Goal: Task Accomplishment & Management: Manage account settings

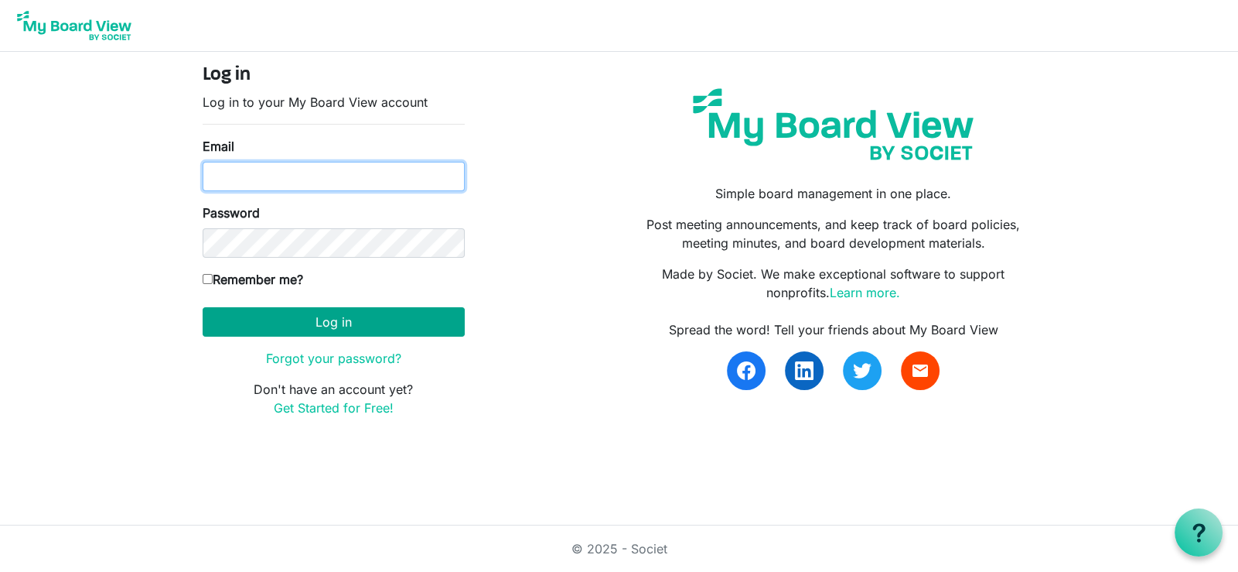
type input "[EMAIL_ADDRESS][PERSON_NAME][DOMAIN_NAME]"
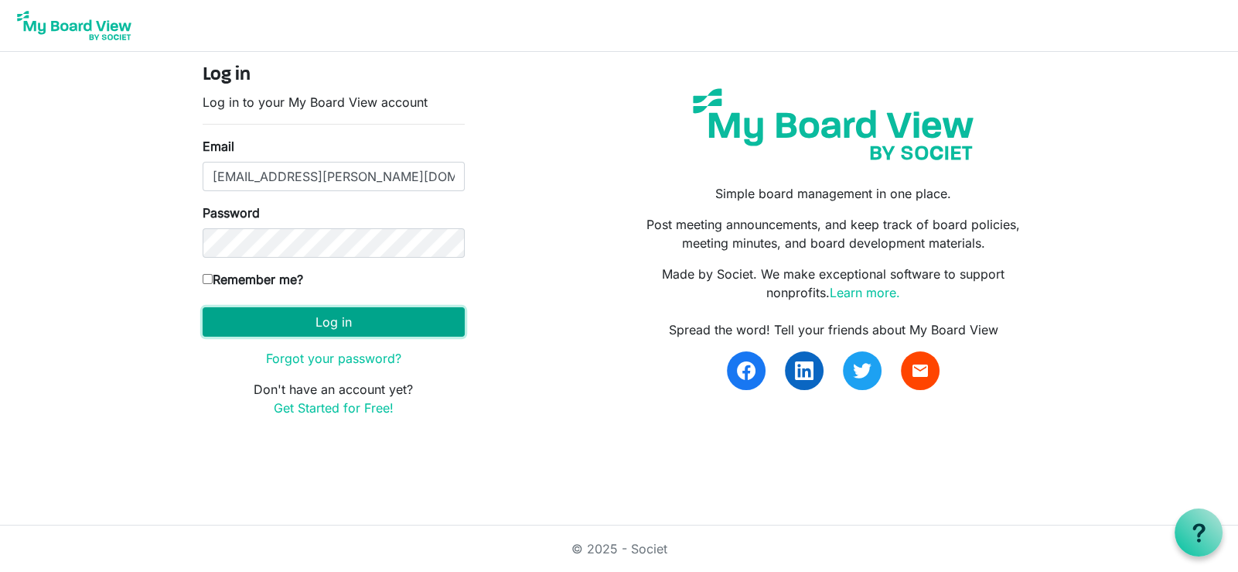
click at [312, 311] on button "Log in" at bounding box center [334, 321] width 262 height 29
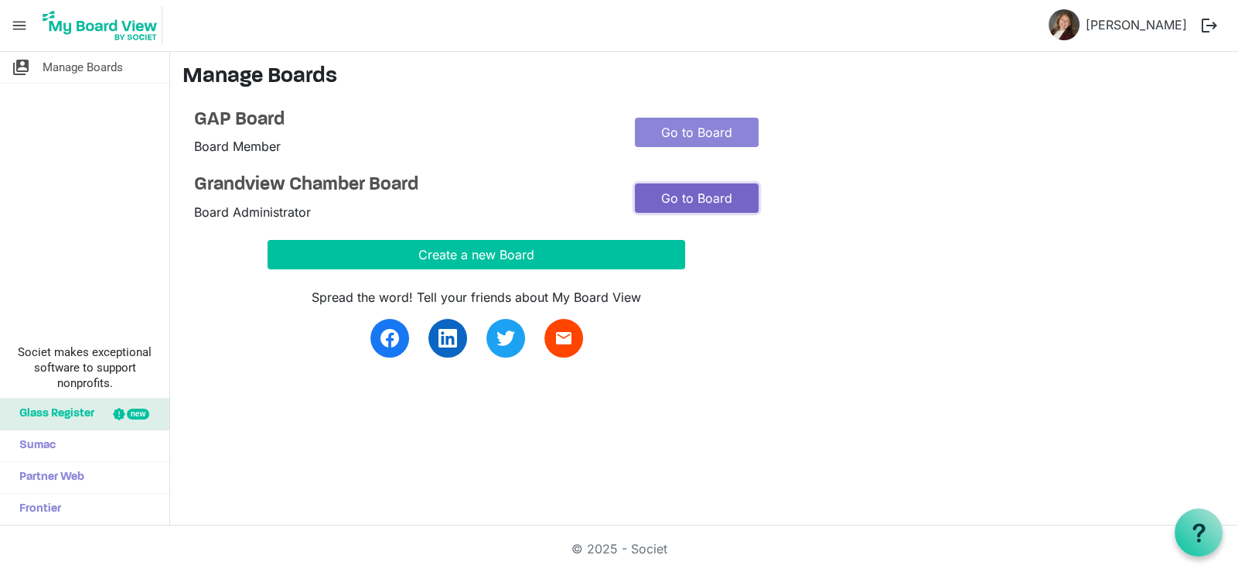
click at [712, 200] on link "Go to Board" at bounding box center [697, 197] width 124 height 29
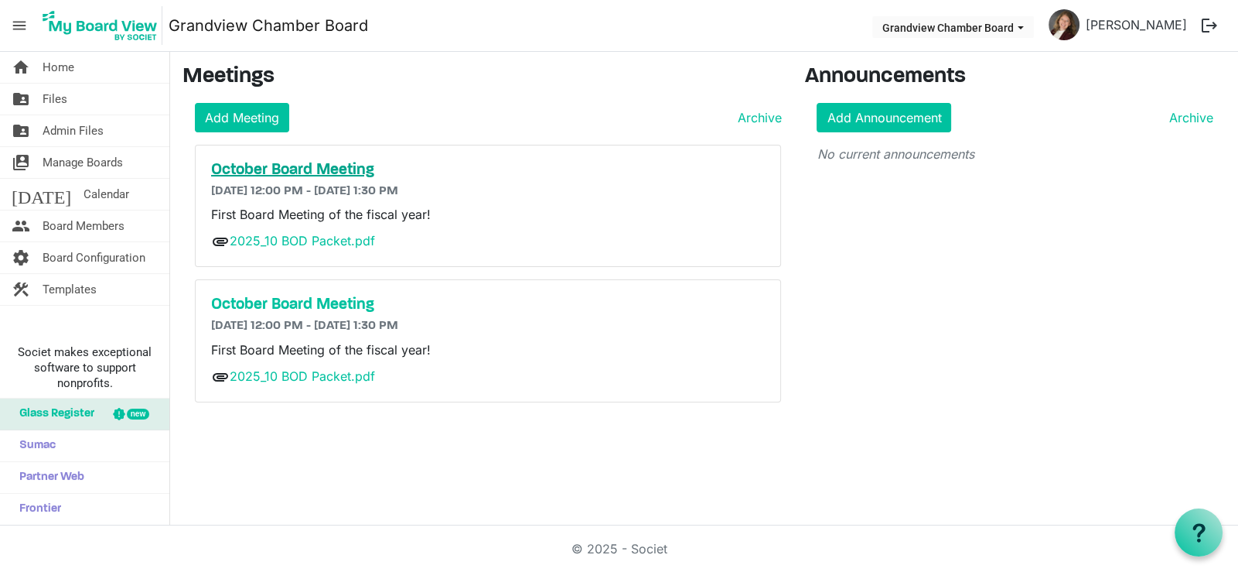
click at [230, 162] on h5 "October Board Meeting" at bounding box center [488, 170] width 554 height 19
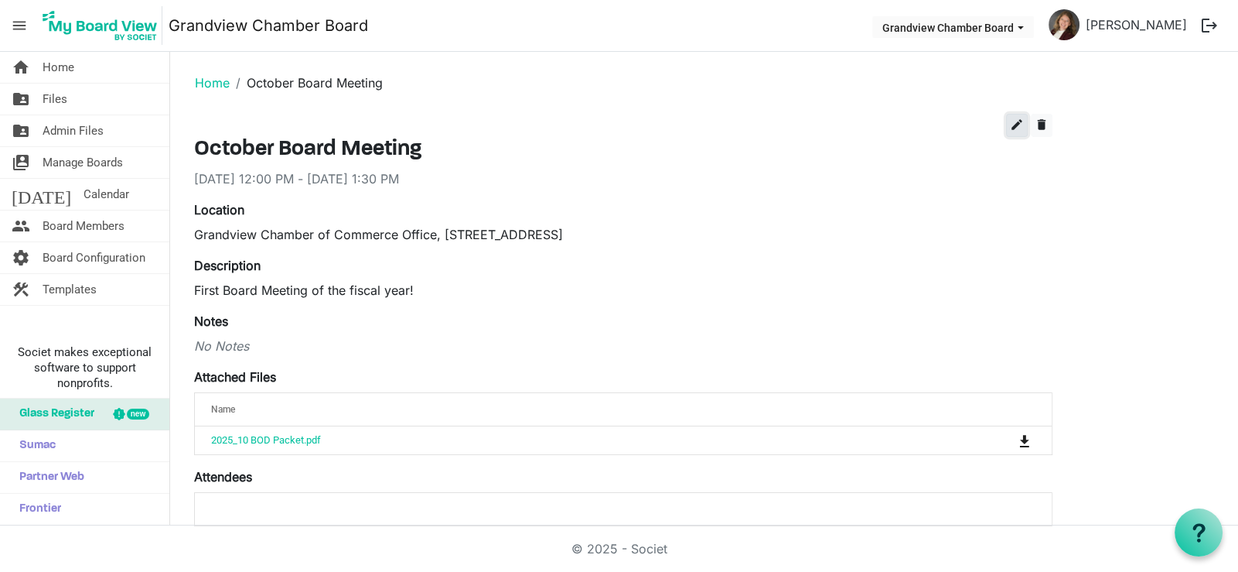
click at [1013, 123] on span "edit" at bounding box center [1017, 125] width 14 height 14
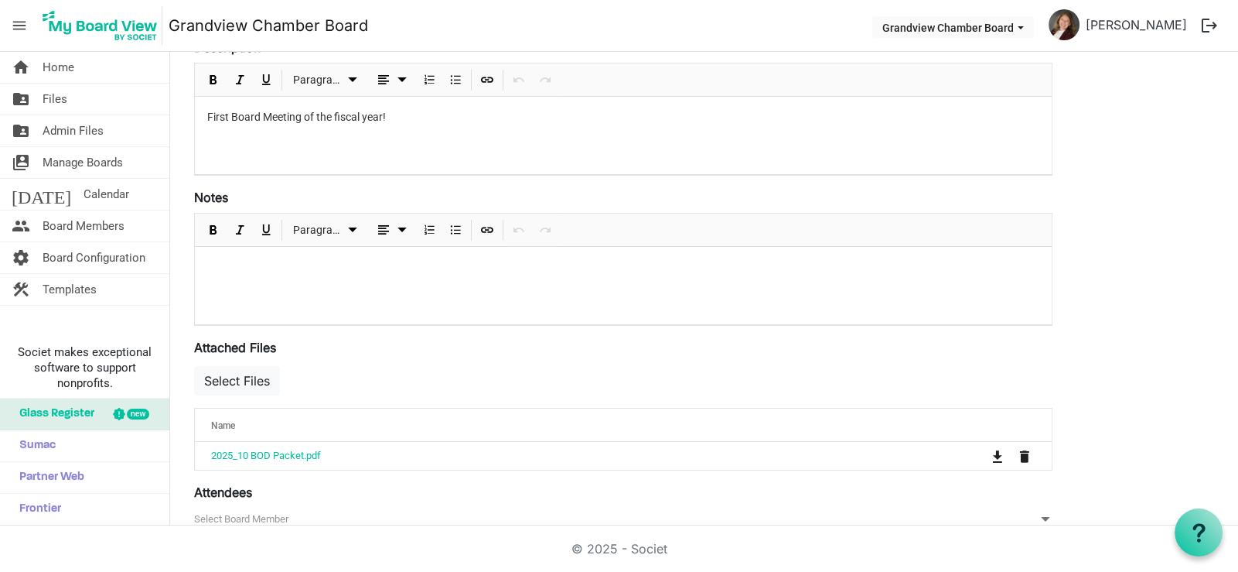
scroll to position [386, 0]
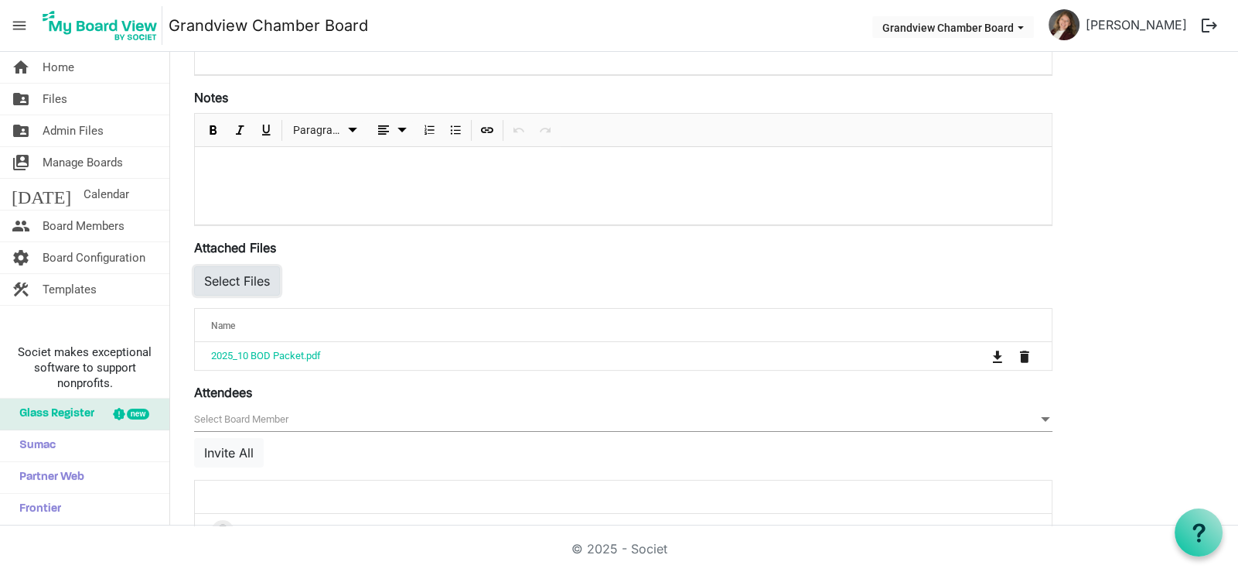
click at [232, 281] on button "Select Files" at bounding box center [237, 280] width 86 height 29
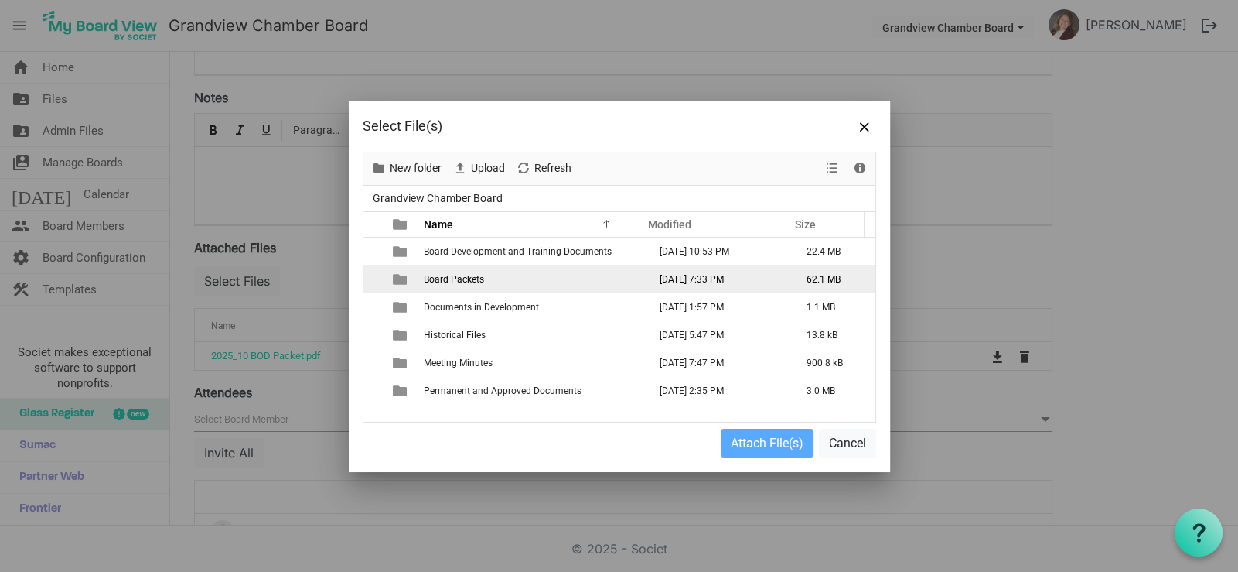
click at [450, 281] on span "Board Packets" at bounding box center [454, 279] width 60 height 11
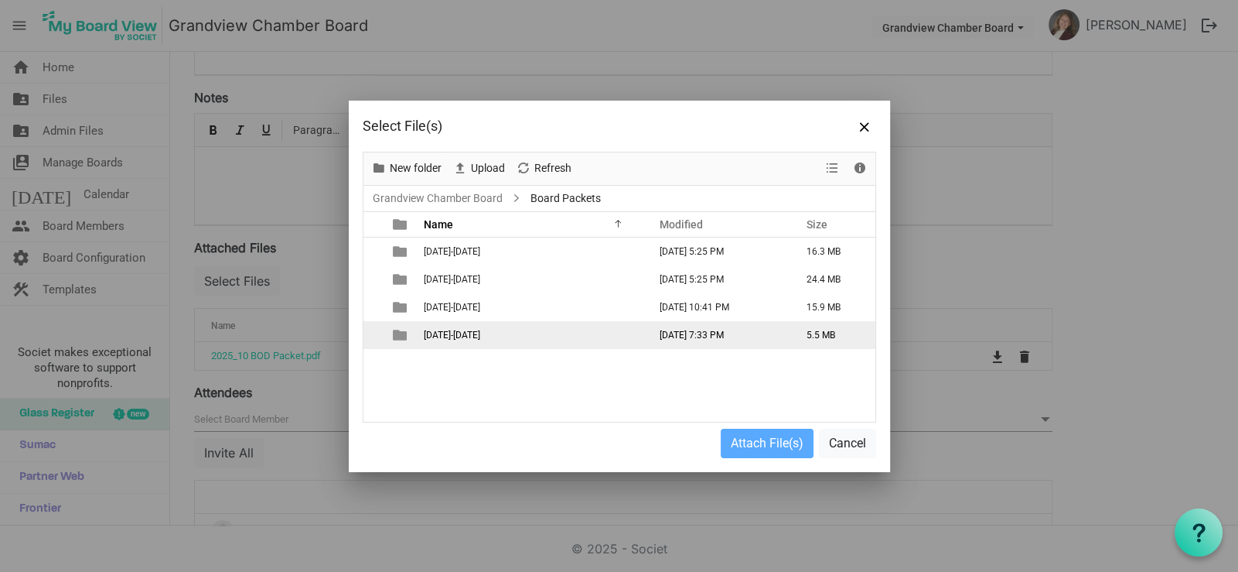
click at [435, 340] on span "2025-2026" at bounding box center [452, 334] width 56 height 11
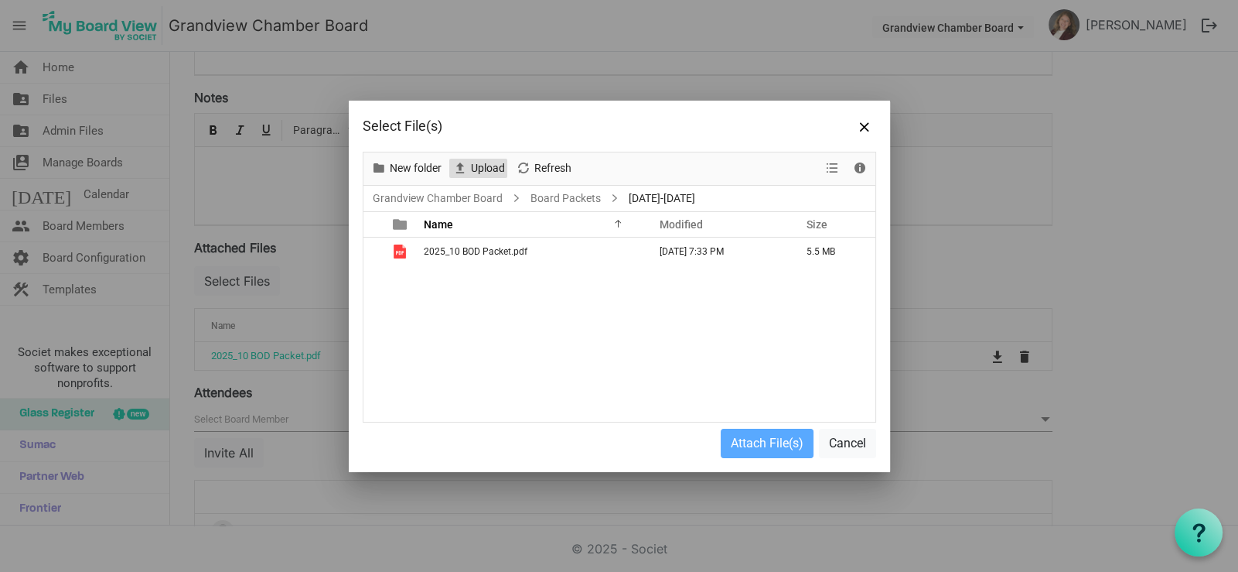
click at [497, 165] on span "Upload" at bounding box center [487, 168] width 37 height 19
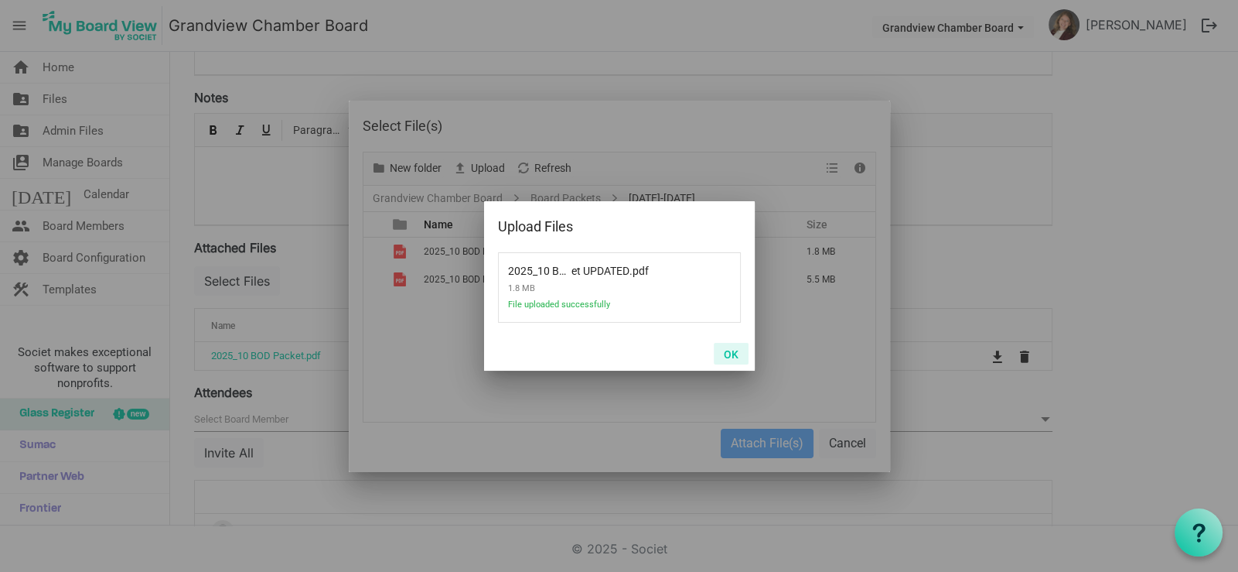
click at [735, 354] on button "OK" at bounding box center [731, 354] width 35 height 22
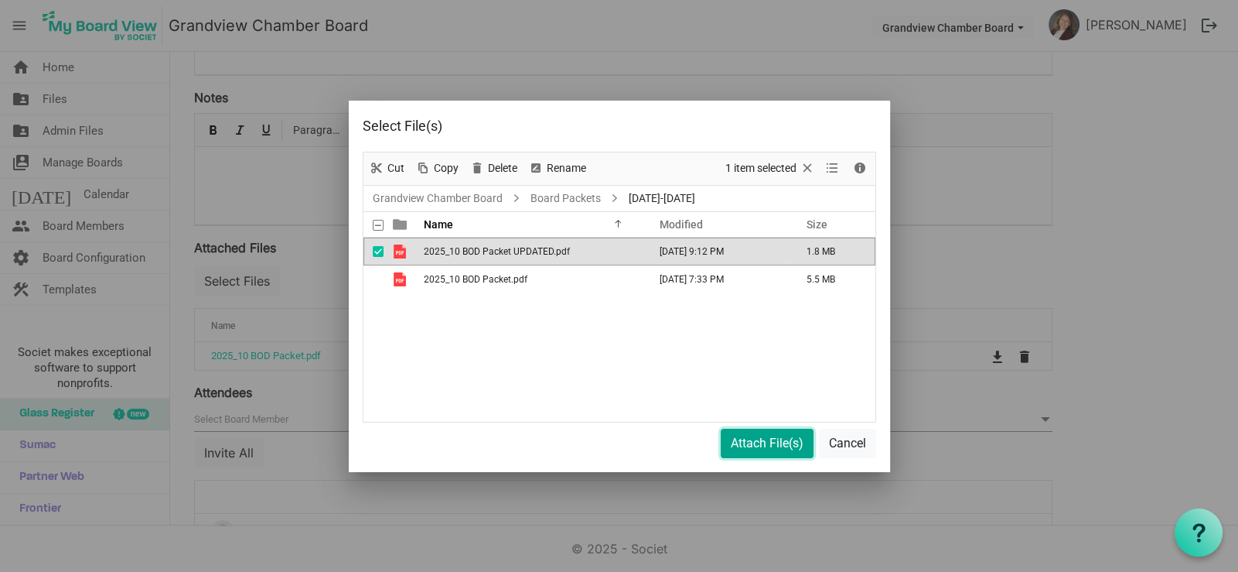
click at [755, 444] on button "Attach File(s)" at bounding box center [767, 443] width 93 height 29
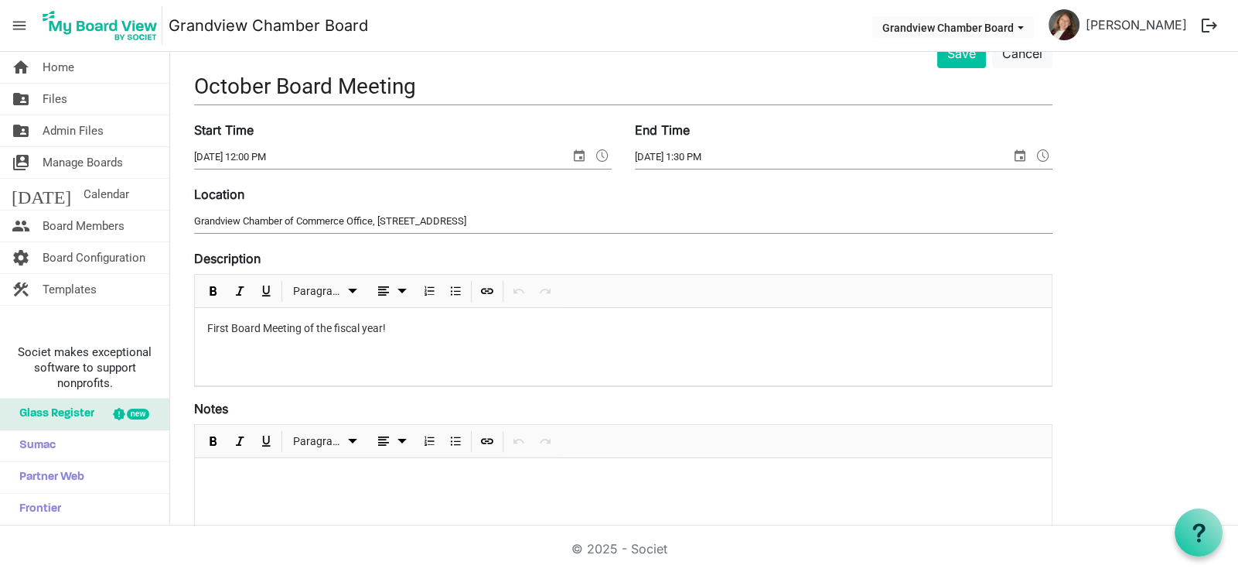
scroll to position [77, 0]
click at [965, 56] on button "Save" at bounding box center [961, 51] width 49 height 29
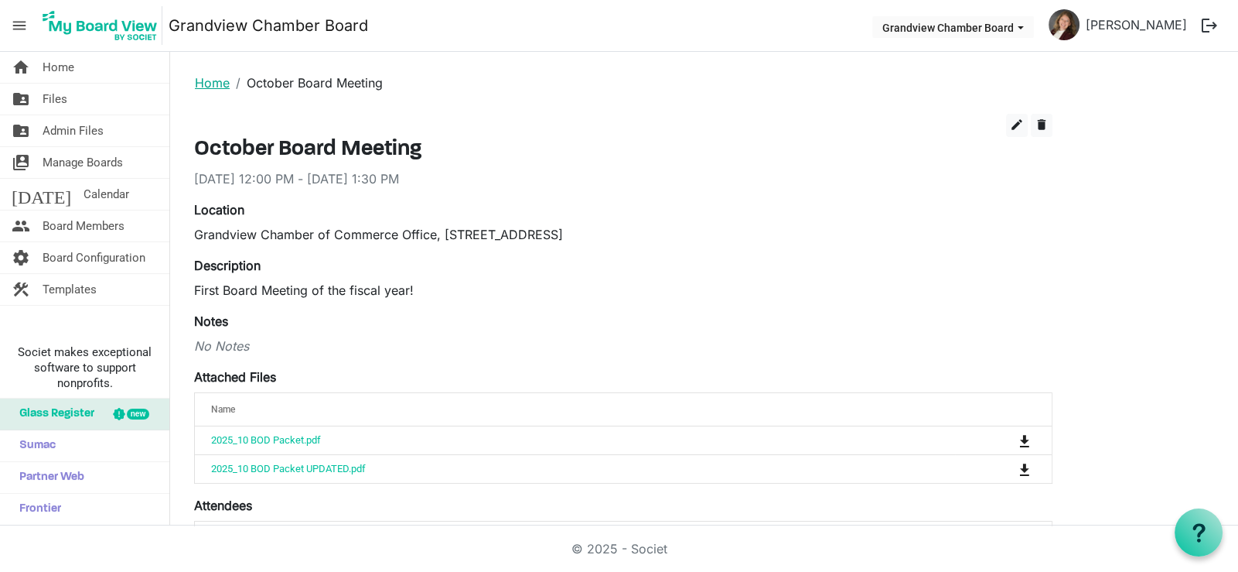
click at [213, 84] on link "Home" at bounding box center [212, 82] width 35 height 15
